Goal: Transaction & Acquisition: Download file/media

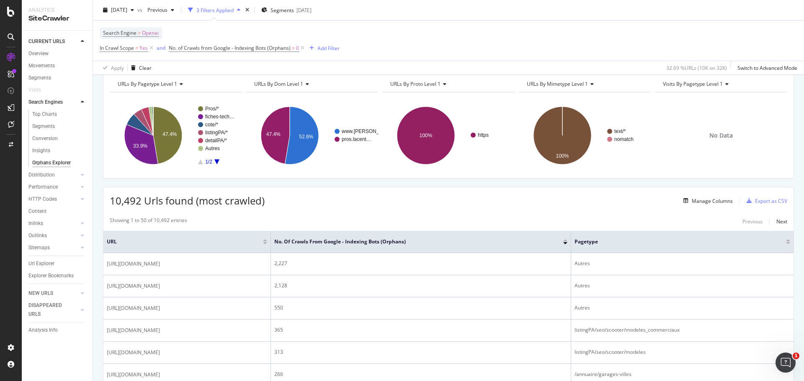
scroll to position [37, 0]
click at [747, 203] on div "button" at bounding box center [749, 200] width 12 height 5
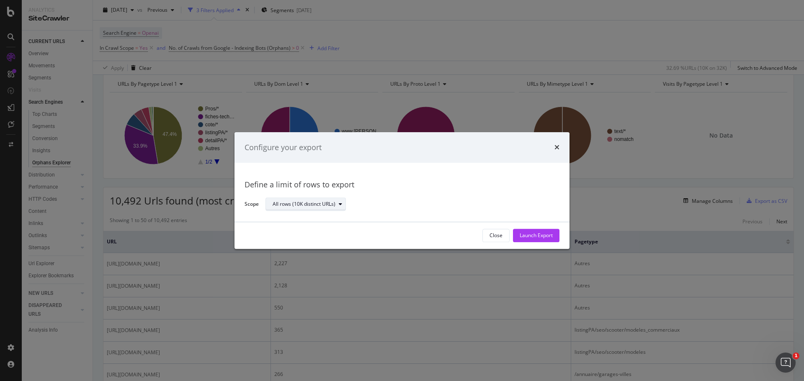
click at [338, 207] on div "All rows (10K distinct URLs)" at bounding box center [309, 205] width 73 height 12
click at [357, 202] on div "All rows (10K distinct URLs)" at bounding box center [408, 204] width 287 height 15
click at [529, 236] on div "Launch Export" at bounding box center [536, 235] width 33 height 7
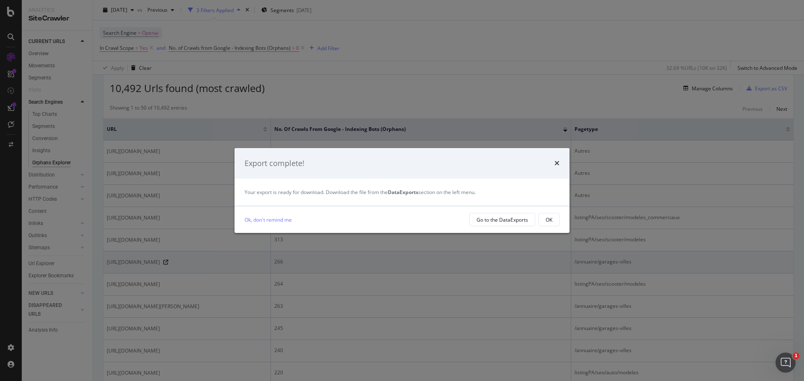
scroll to position [149, 0]
drag, startPoint x: 478, startPoint y: 219, endPoint x: 484, endPoint y: 222, distance: 6.2
click at [484, 222] on div "Go to the DataExports" at bounding box center [501, 219] width 51 height 7
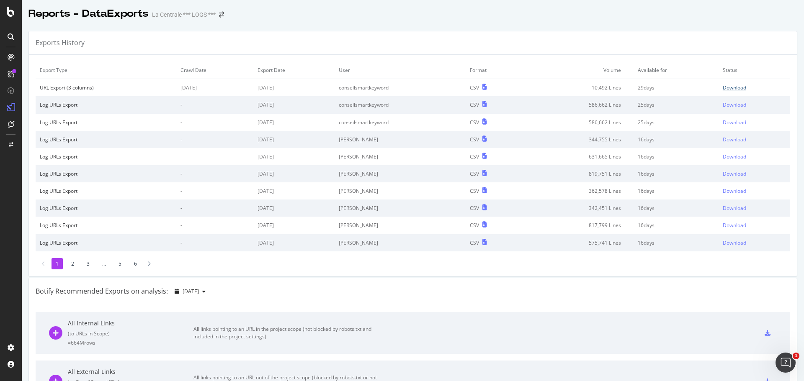
click at [730, 88] on div "Download" at bounding box center [734, 87] width 23 height 7
click at [723, 89] on div "Download" at bounding box center [734, 87] width 23 height 7
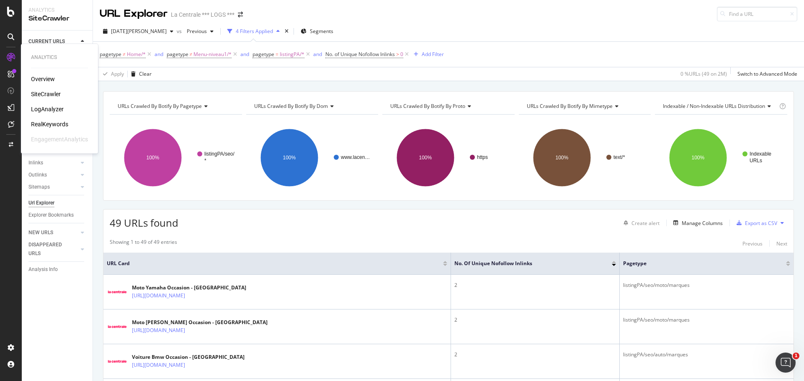
click at [47, 94] on div "SiteCrawler" at bounding box center [46, 94] width 30 height 8
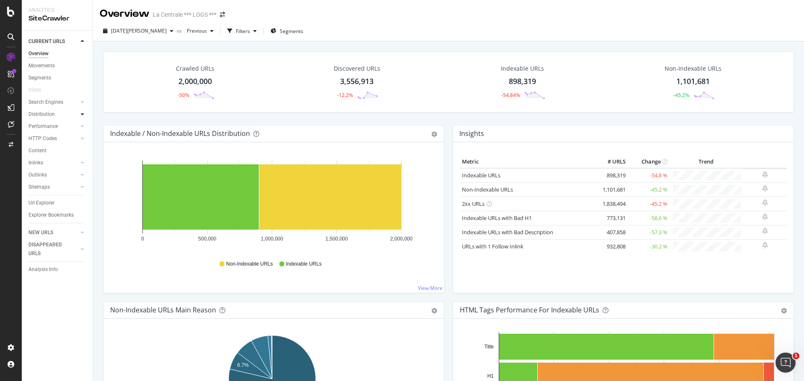
click at [82, 115] on icon at bounding box center [82, 114] width 3 height 5
click at [80, 209] on div at bounding box center [82, 211] width 8 height 8
click at [46, 186] on div "Segments" at bounding box center [43, 187] width 23 height 9
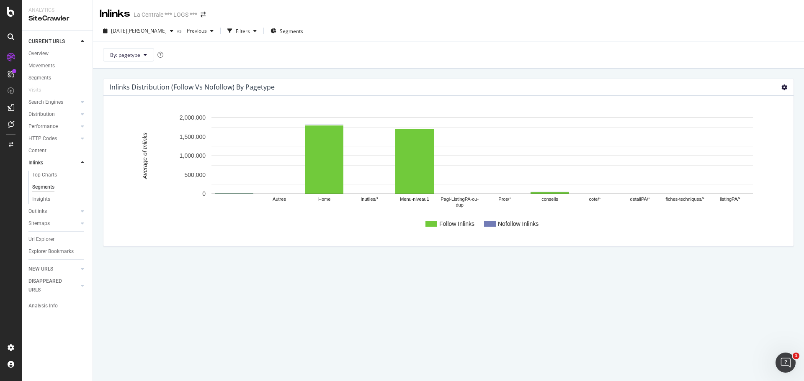
click at [781, 89] on icon at bounding box center [784, 88] width 6 height 6
click at [46, 196] on div "Insights" at bounding box center [41, 199] width 18 height 9
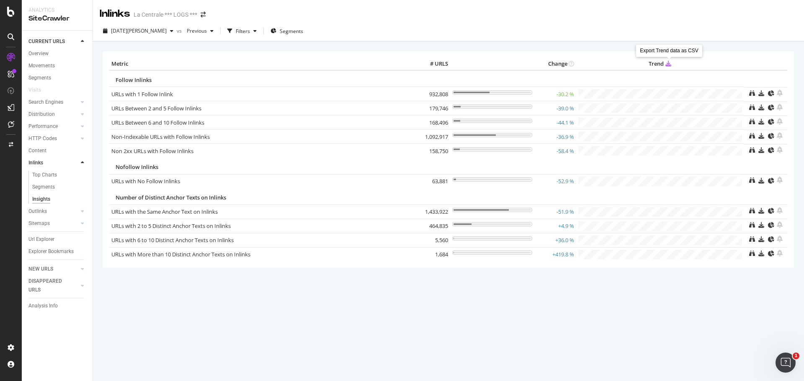
click at [668, 64] on icon at bounding box center [668, 63] width 6 height 6
click at [44, 175] on div "Top Charts" at bounding box center [44, 175] width 25 height 9
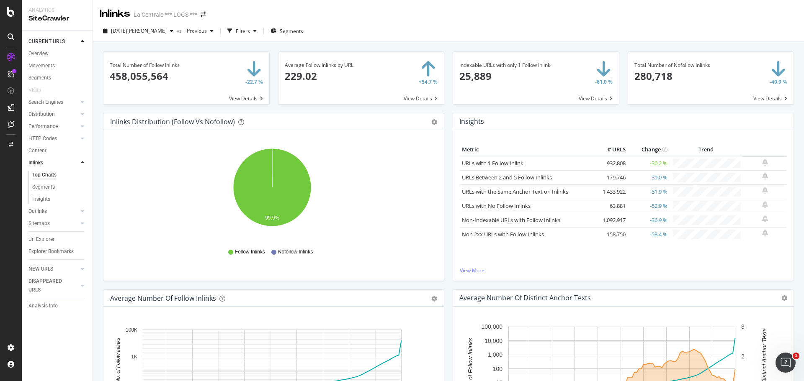
click at [363, 81] on span at bounding box center [361, 78] width 166 height 52
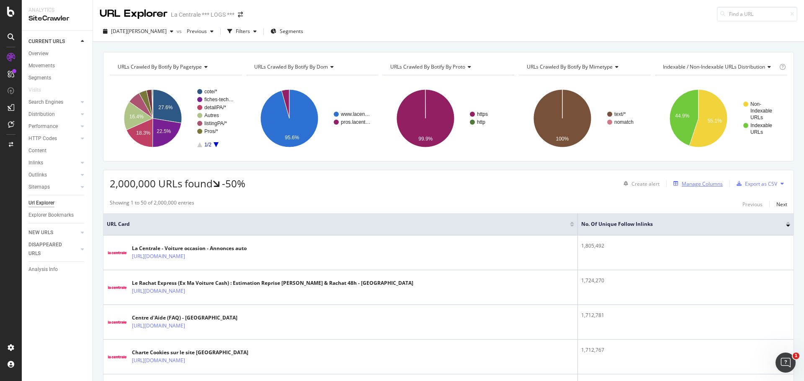
click at [675, 184] on div "button" at bounding box center [676, 183] width 12 height 5
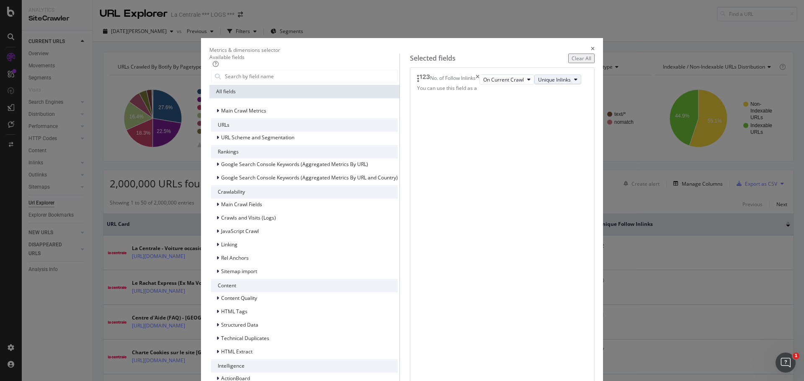
click at [574, 82] on icon "modal" at bounding box center [575, 79] width 3 height 5
click at [505, 139] on span "Total Inlinks" at bounding box center [502, 139] width 35 height 8
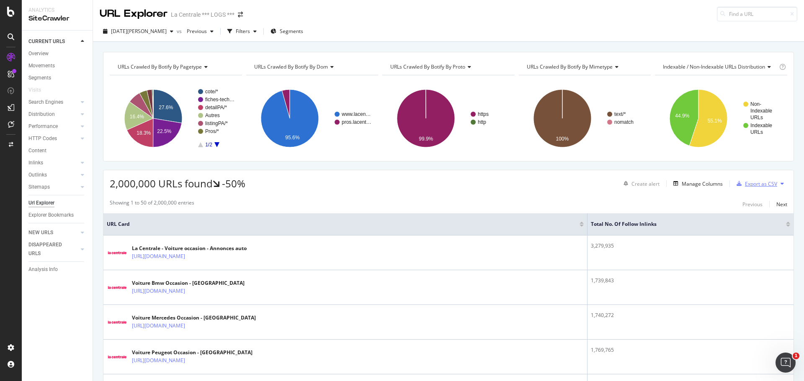
click at [745, 182] on div "Export as CSV" at bounding box center [761, 183] width 32 height 7
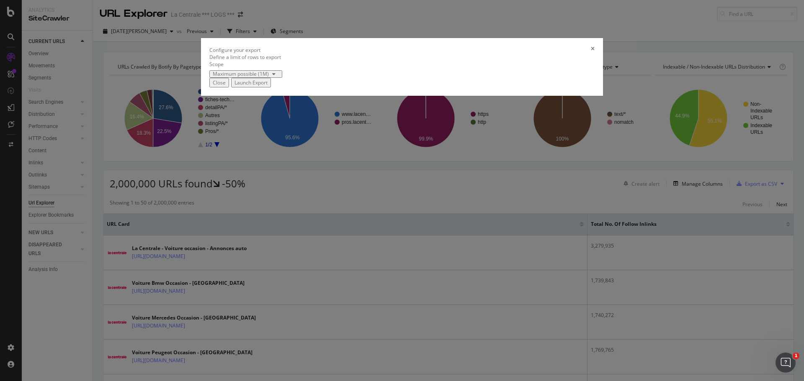
click at [279, 77] on div "modal" at bounding box center [274, 74] width 10 height 5
click at [316, 226] on div "Define a limit" at bounding box center [294, 222] width 56 height 7
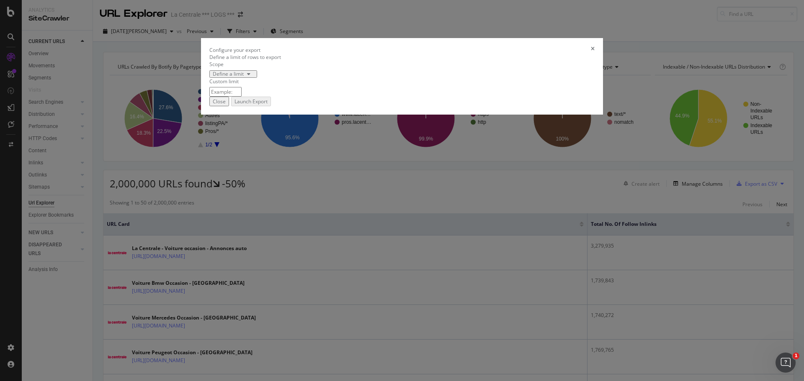
click at [226, 105] on div "Close" at bounding box center [219, 101] width 13 height 7
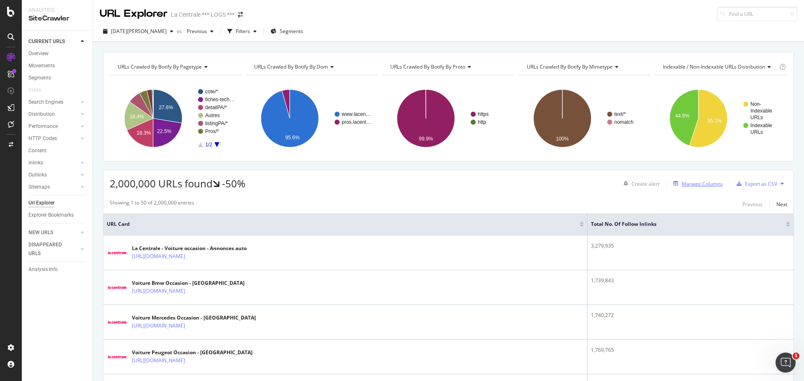
click at [700, 185] on div "Manage Columns" at bounding box center [702, 183] width 41 height 7
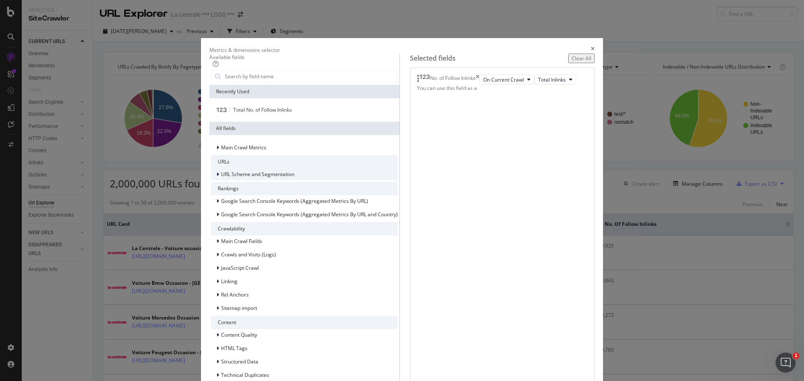
scroll to position [12, 0]
click at [219, 172] on icon "modal" at bounding box center [217, 174] width 3 height 5
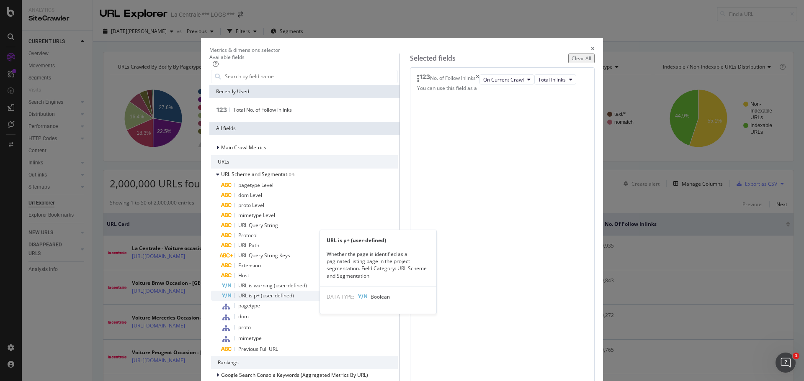
scroll to position [58, 0]
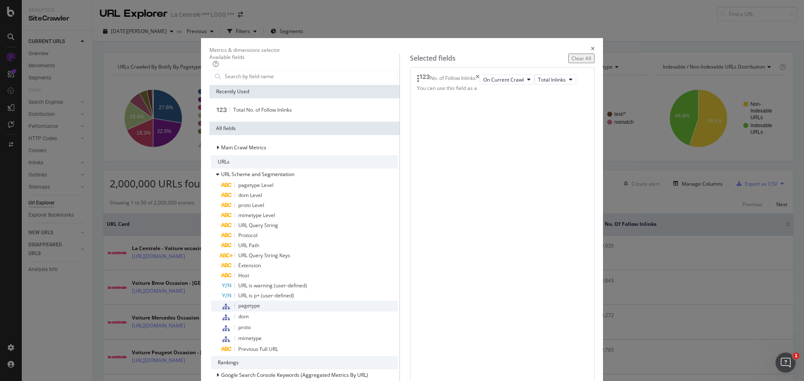
click at [260, 302] on span "pagetype" at bounding box center [249, 305] width 22 height 7
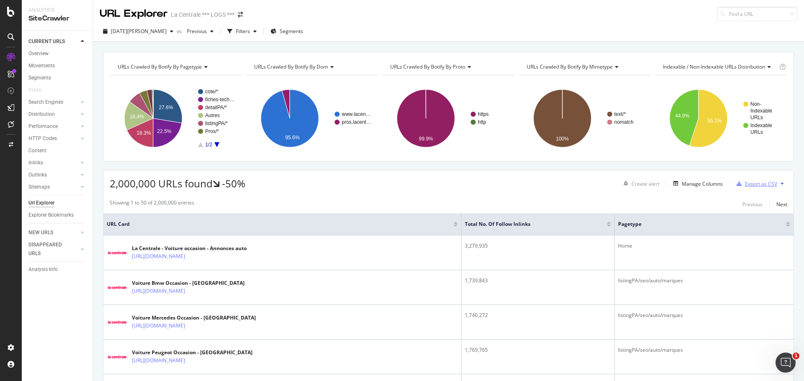
click at [757, 180] on div "Export as CSV" at bounding box center [761, 183] width 32 height 7
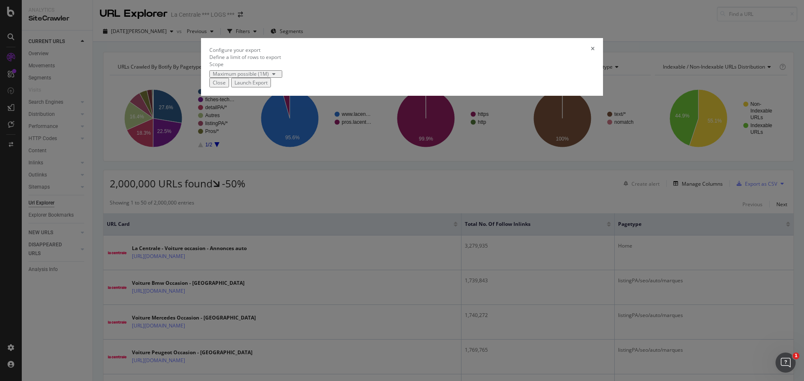
click at [269, 77] on div "Maximum possible (1M)" at bounding box center [241, 74] width 56 height 5
click at [291, 226] on div "Define a limit" at bounding box center [294, 222] width 56 height 7
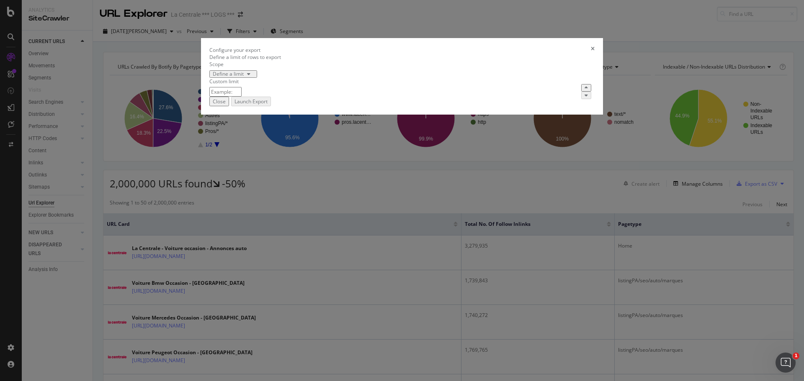
click at [242, 97] on input "modal" at bounding box center [225, 92] width 32 height 10
type input "20000"
click at [417, 106] on div "Close Launch Export" at bounding box center [401, 102] width 385 height 10
click at [271, 106] on button "Launch Export" at bounding box center [251, 102] width 40 height 10
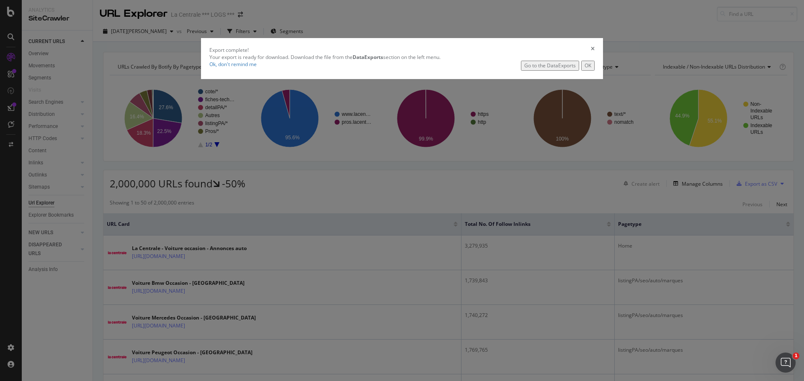
click at [581, 70] on button "OK" at bounding box center [587, 66] width 13 height 10
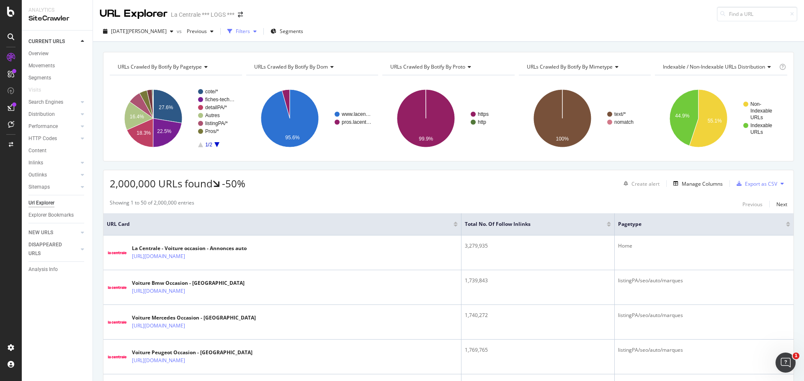
click at [253, 31] on icon "button" at bounding box center [254, 31] width 3 height 5
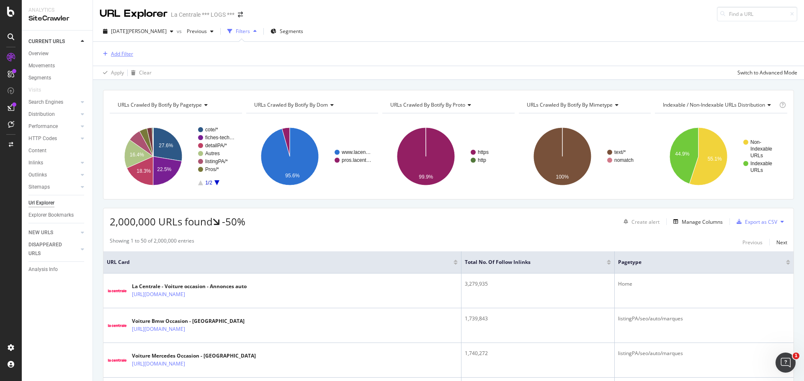
click at [118, 54] on div "Add Filter" at bounding box center [122, 53] width 22 height 7
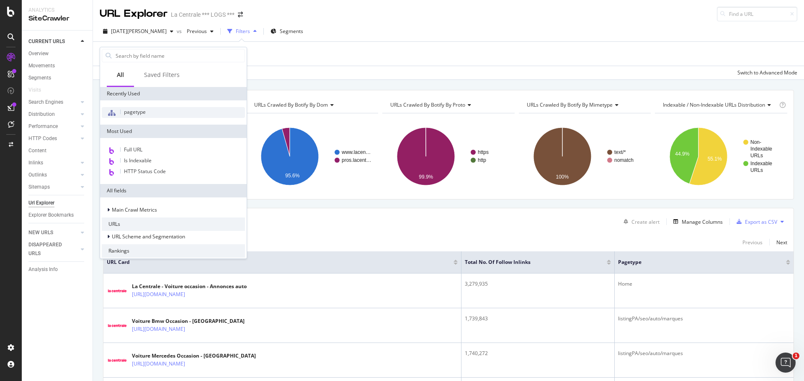
click at [152, 113] on div "pagetype" at bounding box center [173, 112] width 143 height 11
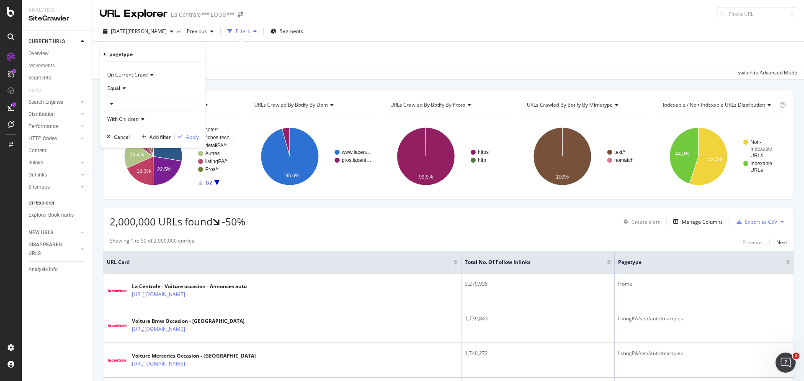
click at [112, 107] on div at bounding box center [152, 103] width 91 height 13
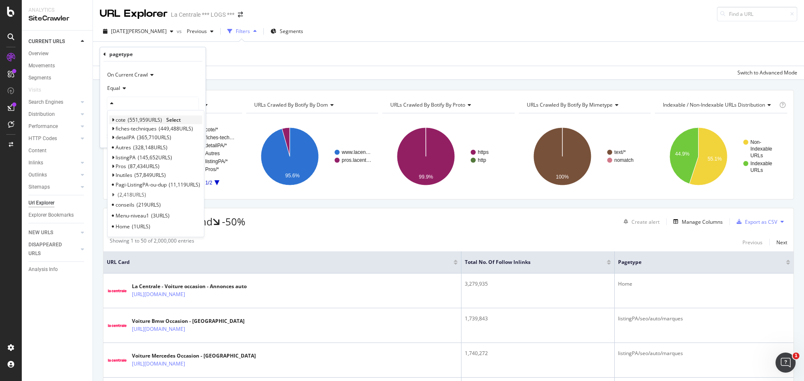
click at [175, 119] on span "Select" at bounding box center [173, 119] width 15 height 7
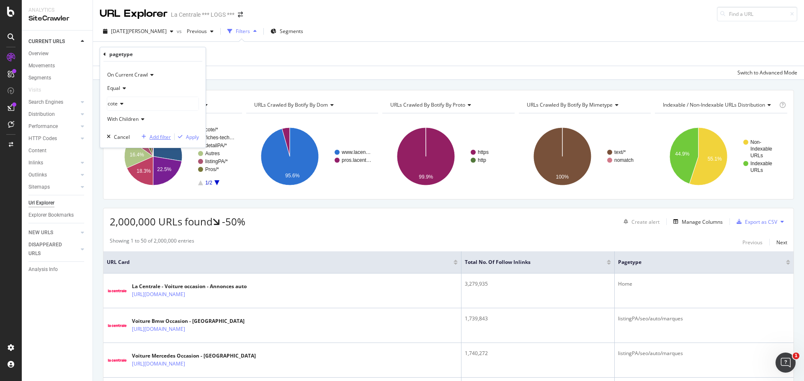
click at [163, 136] on div "Add filter" at bounding box center [159, 137] width 21 height 7
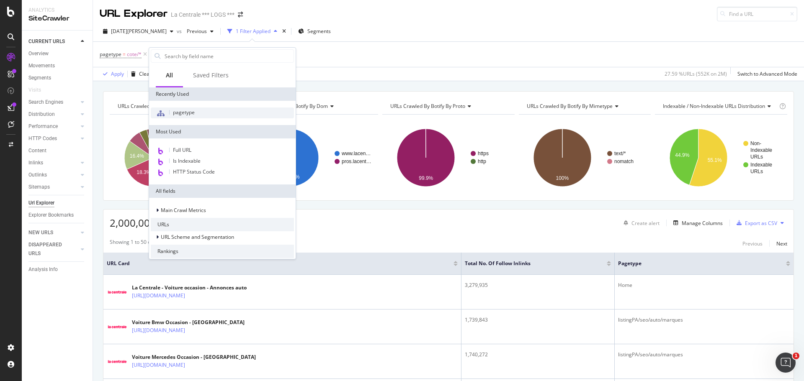
click at [189, 113] on span "pagetype" at bounding box center [184, 112] width 22 height 7
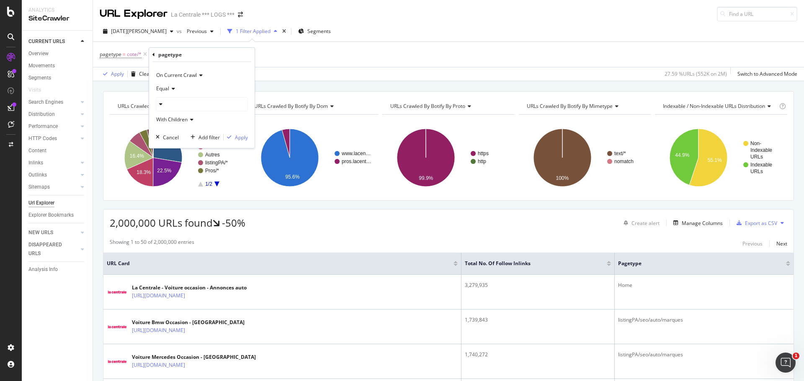
click at [182, 109] on div at bounding box center [201, 104] width 91 height 13
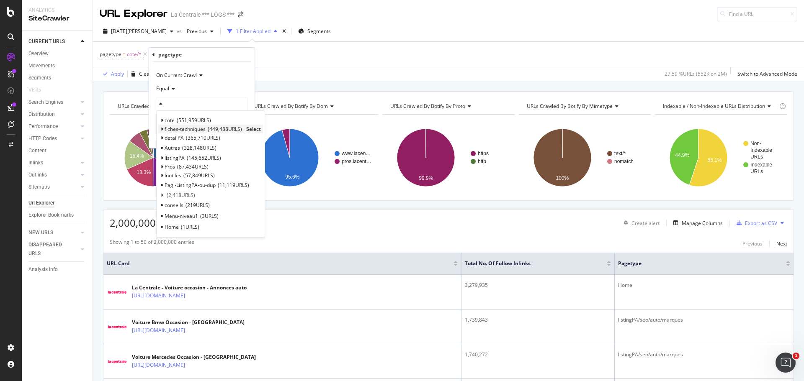
click at [207, 131] on div "fiches-techniques 449,488 URLS" at bounding box center [203, 129] width 77 height 7
click at [254, 128] on span "Select" at bounding box center [253, 129] width 15 height 7
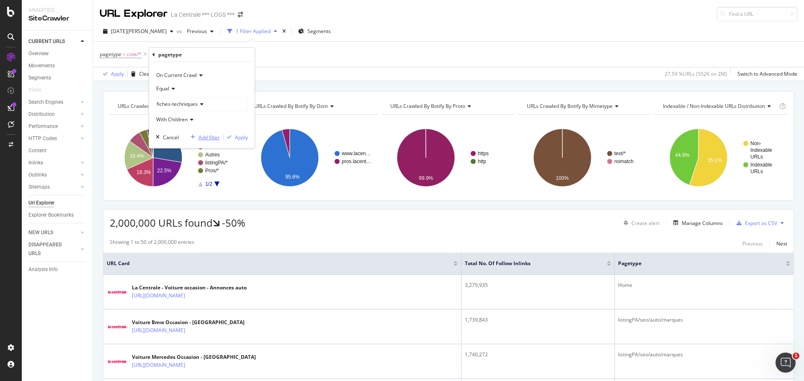
click at [205, 136] on div "Add filter" at bounding box center [208, 137] width 21 height 7
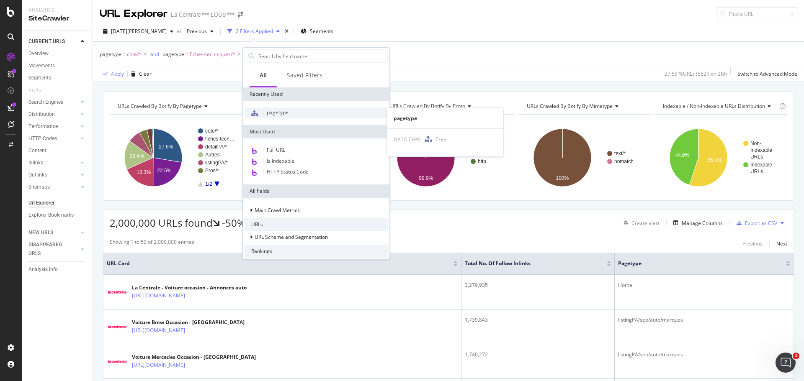
click at [271, 111] on span "pagetype" at bounding box center [278, 112] width 22 height 7
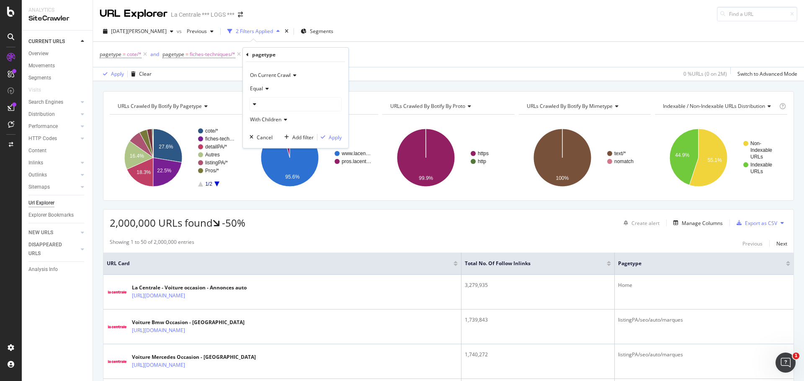
click at [254, 107] on icon at bounding box center [253, 104] width 6 height 5
click at [257, 54] on div "Add Filter" at bounding box center [265, 54] width 22 height 7
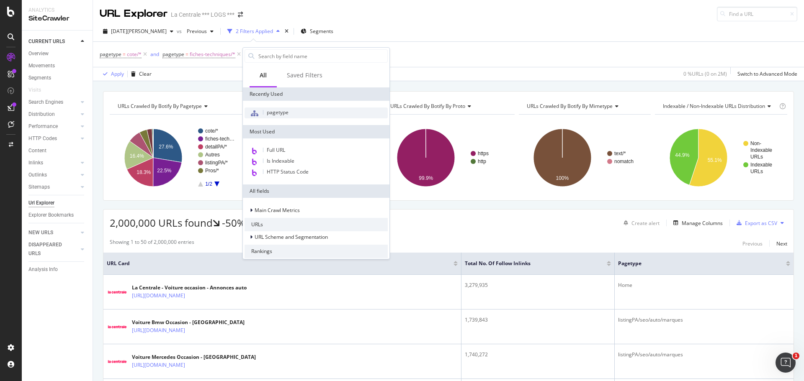
click at [273, 114] on span "pagetype" at bounding box center [278, 112] width 22 height 7
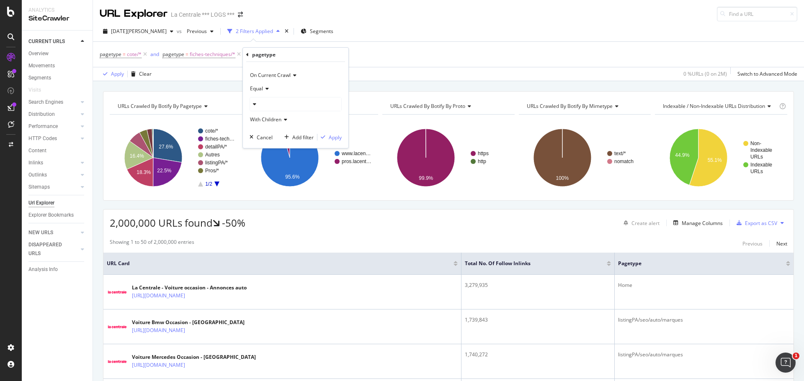
click at [257, 103] on div at bounding box center [295, 104] width 91 height 13
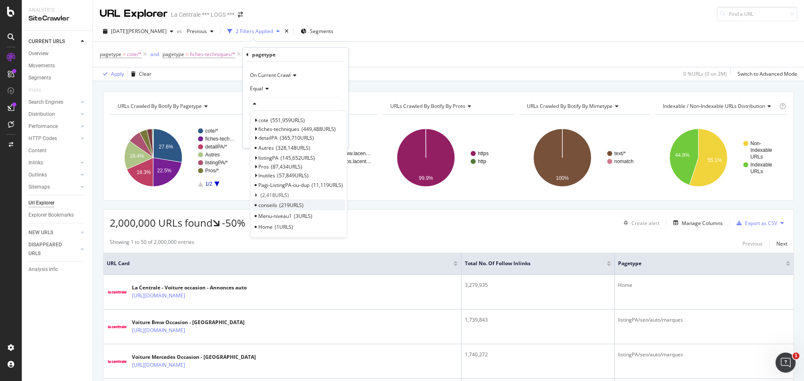
click at [294, 205] on span "219 URLS" at bounding box center [291, 205] width 24 height 7
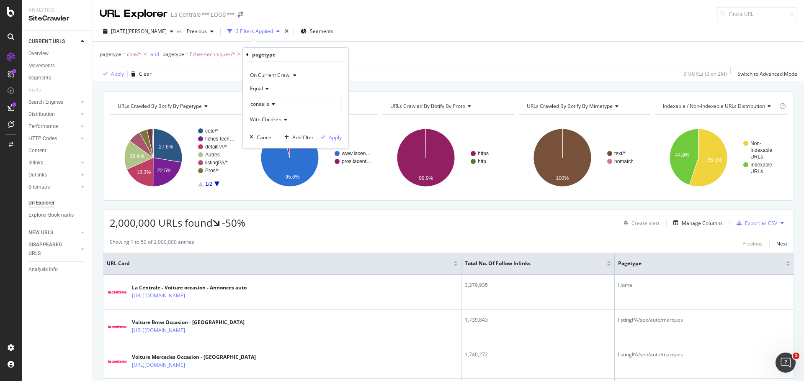
click at [328, 139] on div "button" at bounding box center [322, 137] width 11 height 5
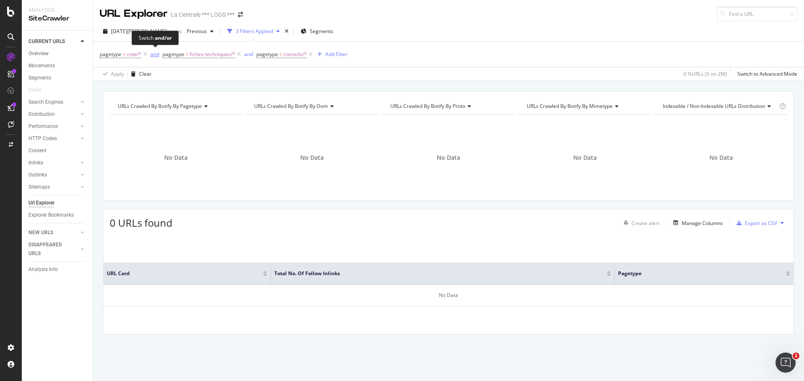
click at [156, 53] on div "and" at bounding box center [154, 54] width 9 height 7
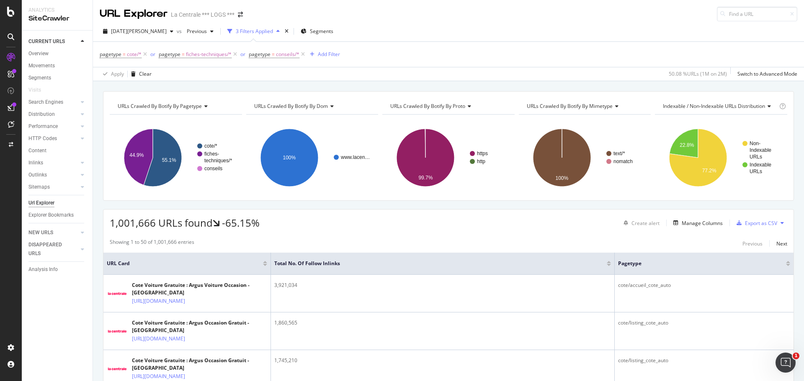
click at [777, 224] on button at bounding box center [782, 222] width 10 height 13
click at [745, 222] on div "Export as CSV" at bounding box center [761, 223] width 32 height 7
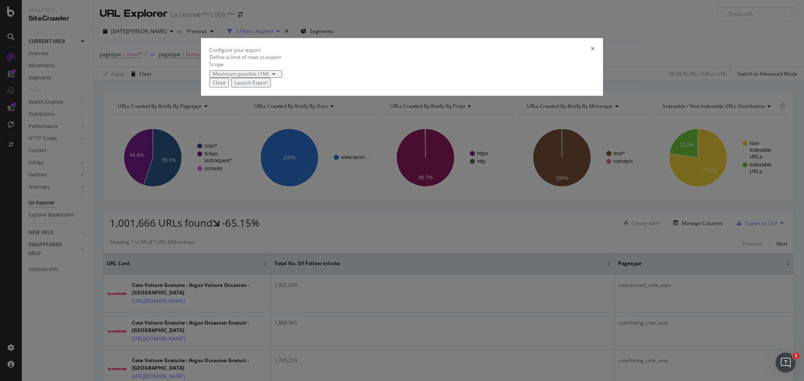
click at [279, 77] on div "modal" at bounding box center [274, 74] width 10 height 5
click at [309, 226] on div "Define a limit" at bounding box center [294, 222] width 56 height 7
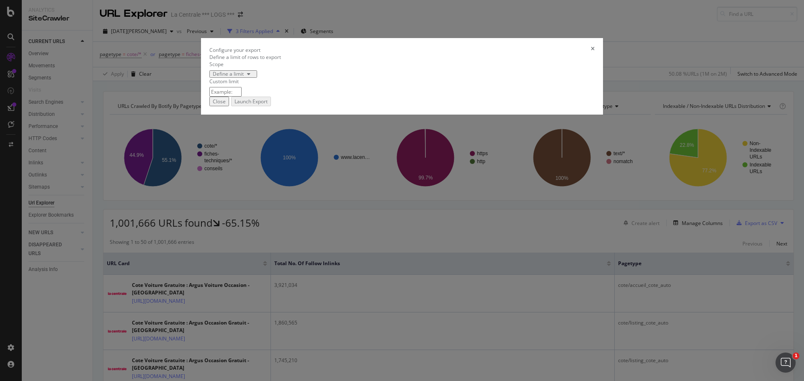
click at [242, 97] on input "modal" at bounding box center [225, 92] width 32 height 10
type input "20000"
click at [268, 105] on div "Launch Export" at bounding box center [250, 101] width 33 height 7
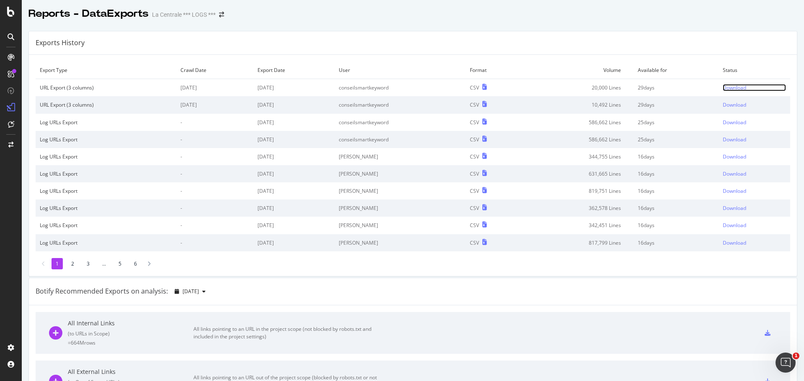
click at [723, 87] on div "Download" at bounding box center [734, 87] width 23 height 7
click at [723, 89] on div "Download" at bounding box center [734, 87] width 23 height 7
